Goal: Complete application form

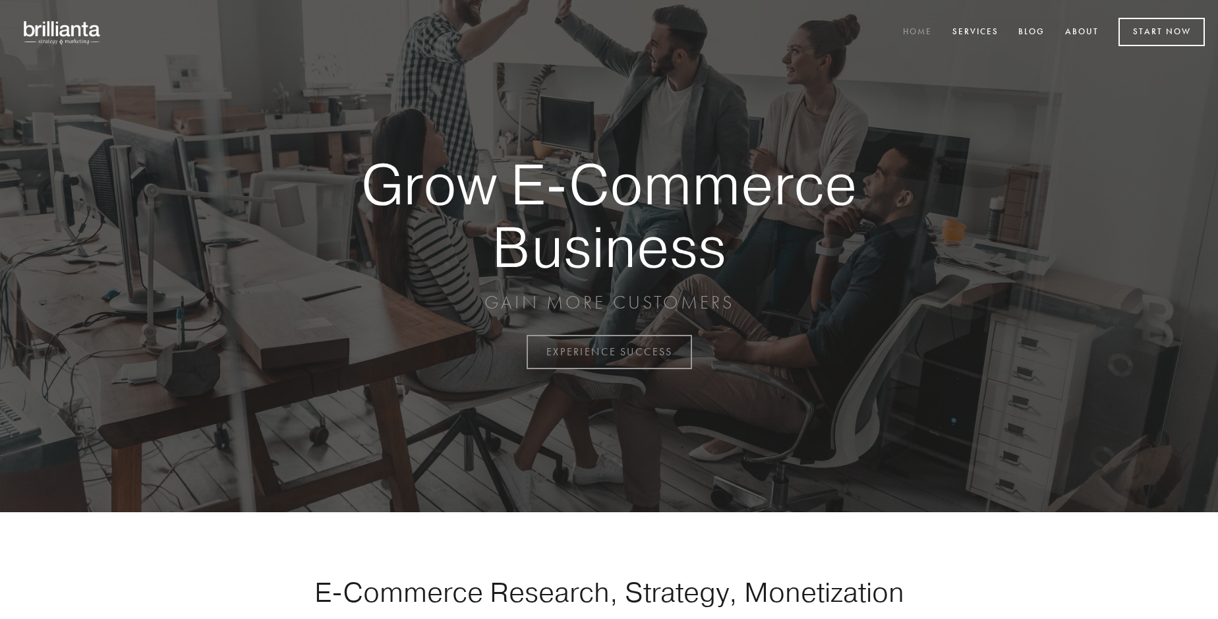
scroll to position [3456, 0]
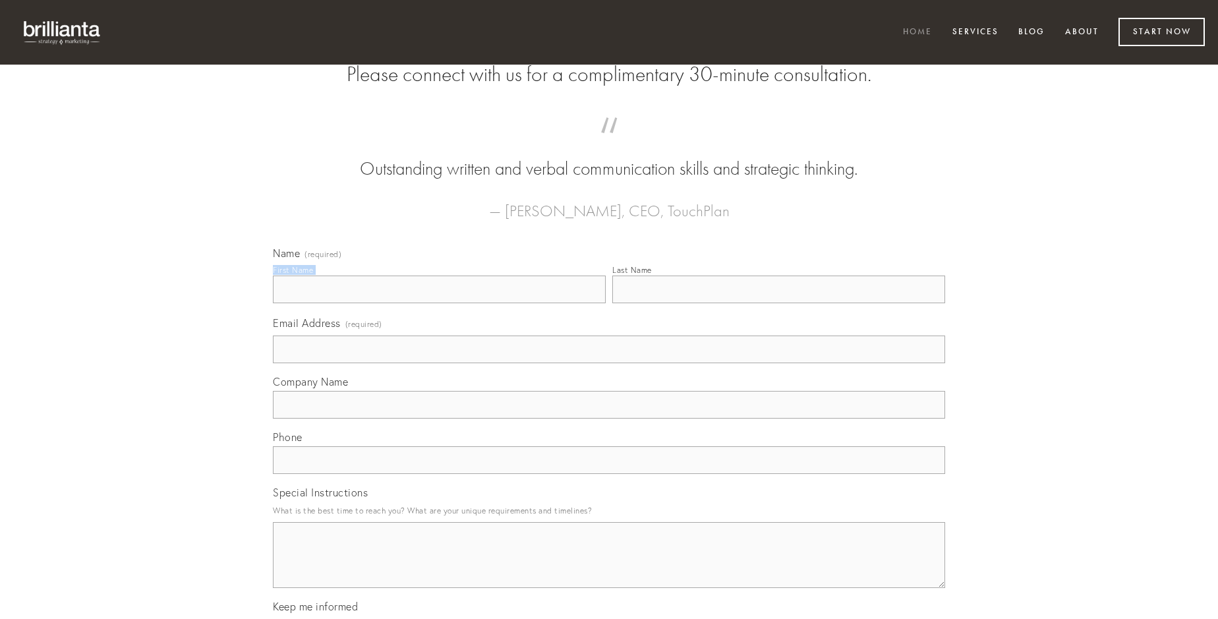
type input "[PERSON_NAME]"
click at [779, 303] on input "Last Name" at bounding box center [778, 290] width 333 height 28
type input "[PERSON_NAME]"
click at [609, 363] on input "Email Address (required)" at bounding box center [609, 350] width 672 height 28
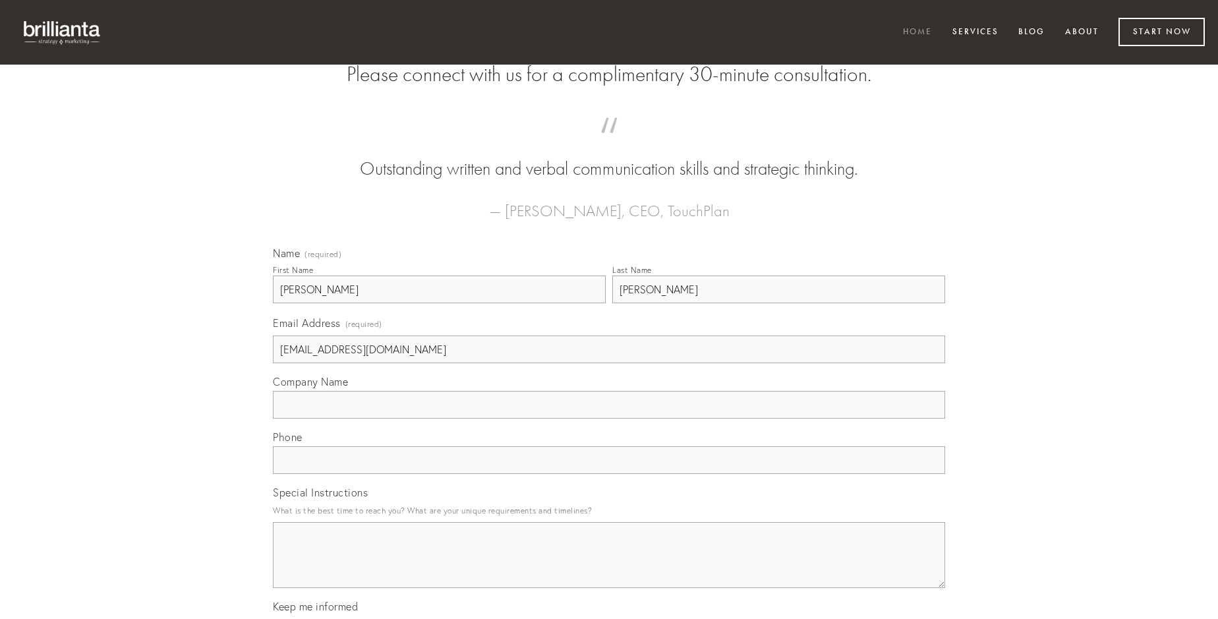
type input "[EMAIL_ADDRESS][DOMAIN_NAME]"
click at [609, 419] on input "Company Name" at bounding box center [609, 405] width 672 height 28
type input "convoco"
click at [609, 474] on input "text" at bounding box center [609, 460] width 672 height 28
click at [609, 567] on textarea "Special Instructions" at bounding box center [609, 555] width 672 height 66
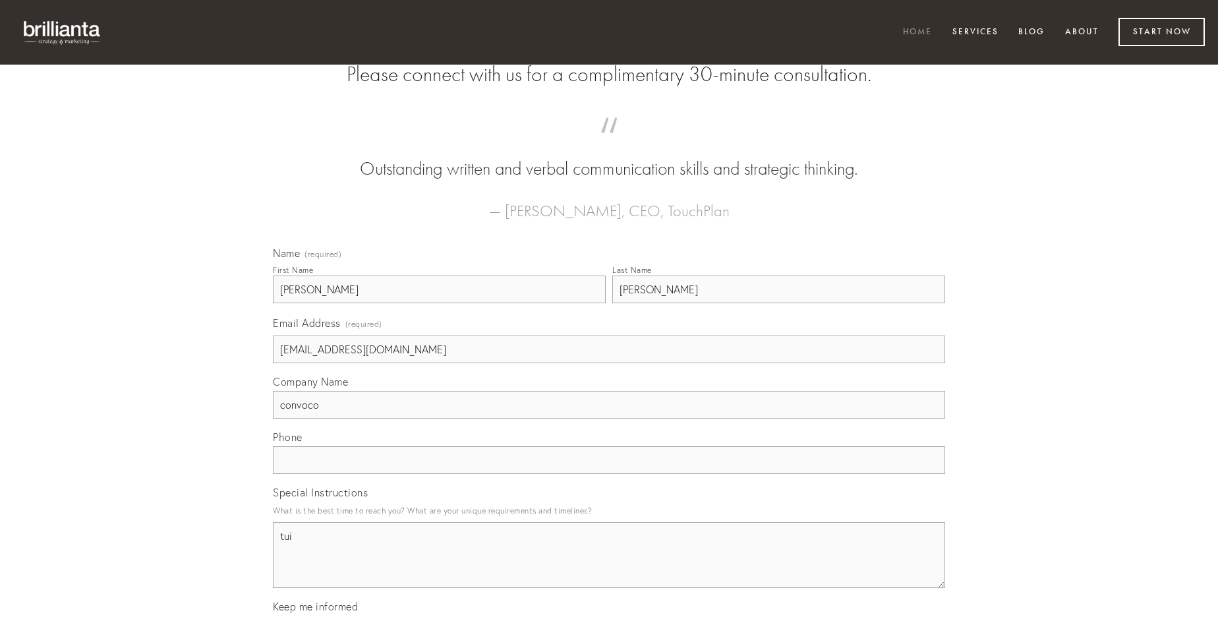
type textarea "tui"
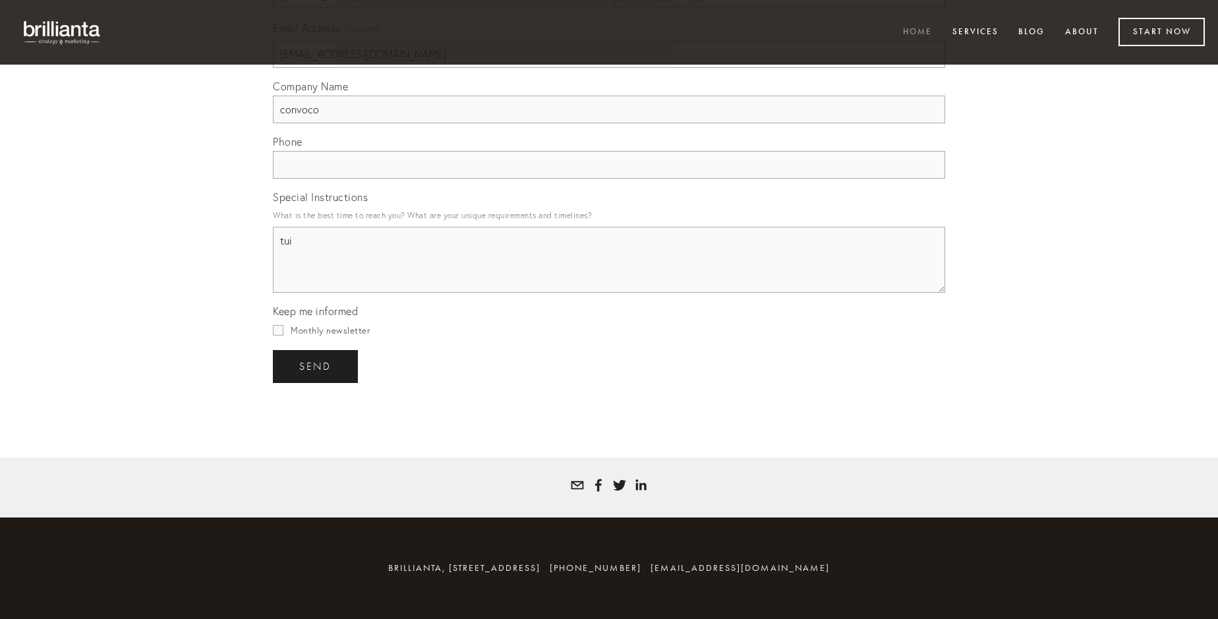
click at [316, 366] on span "send" at bounding box center [315, 367] width 32 height 12
